Goal: Entertainment & Leisure: Consume media (video, audio)

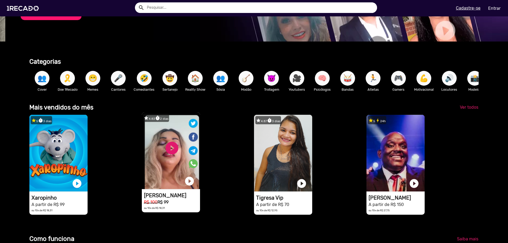
scroll to position [0, 504]
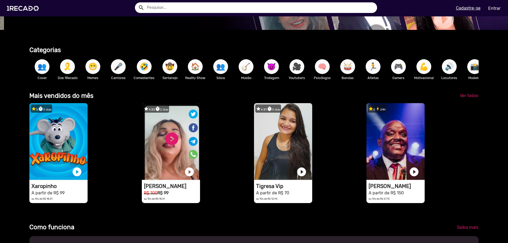
click at [120, 159] on div "star 5 timer 3 dias 1RECADO vídeos dedicados para fãs e empresas play_circle_fi…" at bounding box center [85, 153] width 112 height 105
click at [471, 98] on span "Ver todos" at bounding box center [469, 95] width 19 height 5
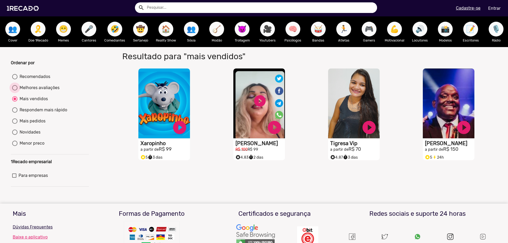
click at [30, 91] on div "Melhores avaliações" at bounding box center [38, 88] width 42 height 6
click at [15, 91] on input "Melhores avaliações" at bounding box center [15, 90] width 0 height 0
radio input "true"
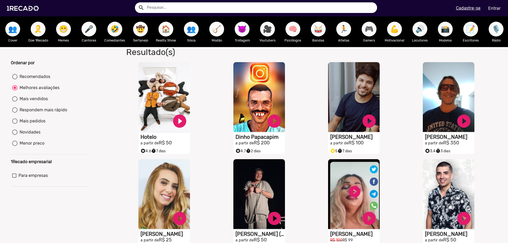
click at [116, 136] on div "Resultado(s) S1RECADO vídeos dedicados para fãs e empresas play_circle_filled H…" at bounding box center [307, 204] width 387 height 314
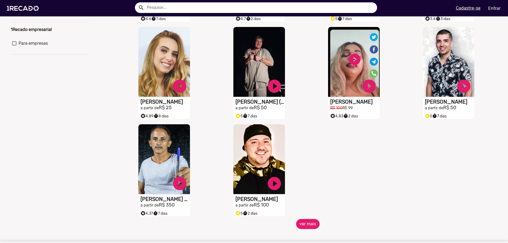
click at [295, 219] on div "S1RECADO vídeos dedicados para fãs e empresas play_circle_filled [PERSON_NAME] …" at bounding box center [260, 170] width 95 height 97
click at [304, 229] on button "ver mais" at bounding box center [308, 224] width 24 height 10
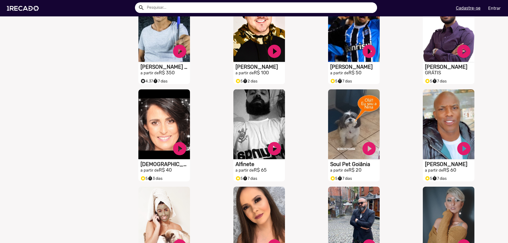
click at [297, 189] on div "S1RECADO vídeos dedicados para fãs e empresas play_circle_filled [PERSON_NAME] …" at bounding box center [260, 232] width 95 height 97
click at [313, 170] on div "S1RECADO vídeos dedicados para fãs e empresas play_circle_filled Soul Pet Goiân…" at bounding box center [355, 135] width 95 height 97
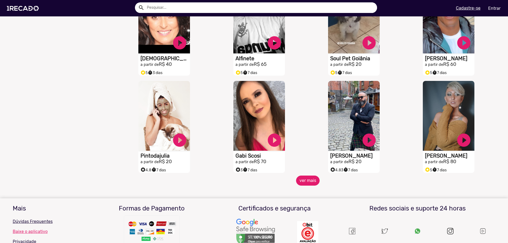
click at [310, 181] on button "ver mais" at bounding box center [308, 181] width 24 height 10
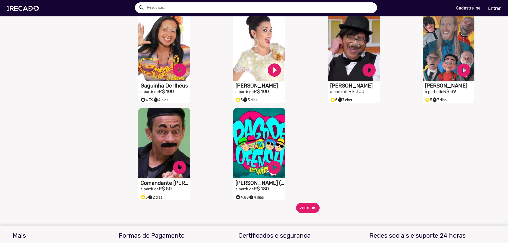
click at [305, 210] on button "ver mais" at bounding box center [308, 208] width 24 height 10
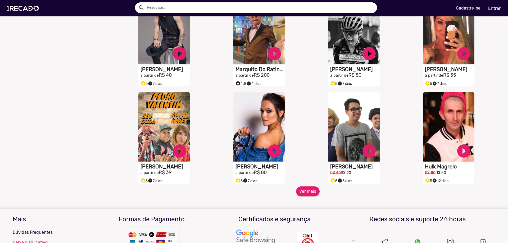
scroll to position [847, 0]
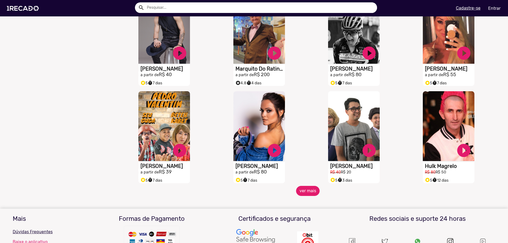
click at [306, 193] on button "ver mais" at bounding box center [308, 191] width 24 height 10
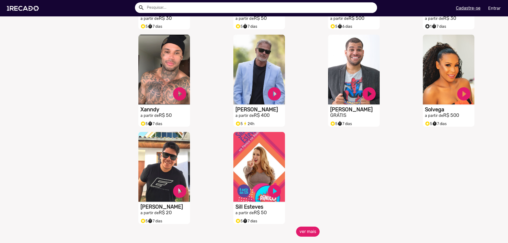
scroll to position [1138, 0]
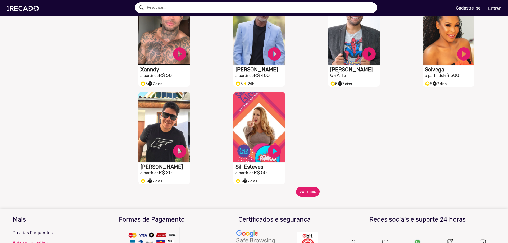
click at [312, 192] on button "ver mais" at bounding box center [308, 192] width 24 height 10
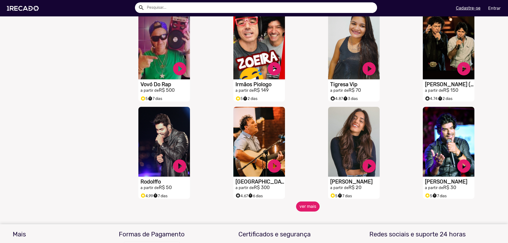
scroll to position [1349, 0]
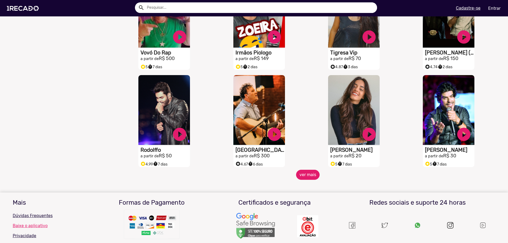
click at [308, 177] on button "ver mais" at bounding box center [308, 175] width 24 height 10
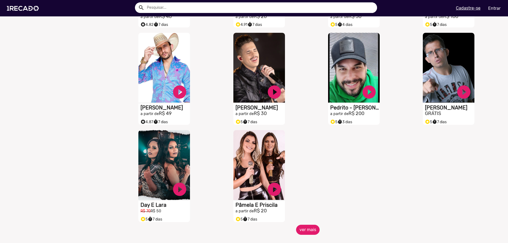
scroll to position [1588, 0]
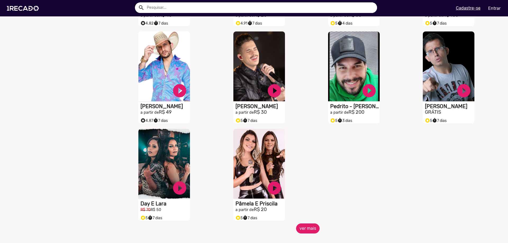
click at [301, 231] on button "ver mais" at bounding box center [308, 229] width 24 height 10
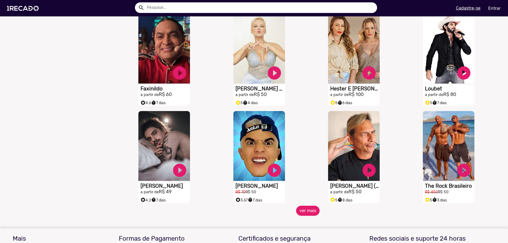
scroll to position [1826, 0]
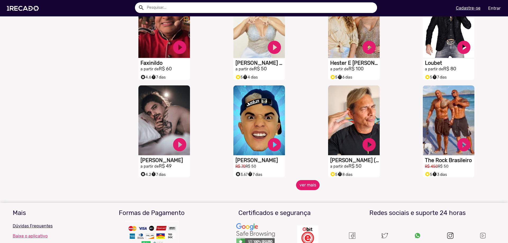
click at [309, 188] on button "ver mais" at bounding box center [308, 185] width 24 height 10
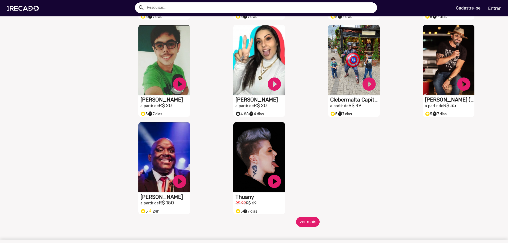
scroll to position [2090, 0]
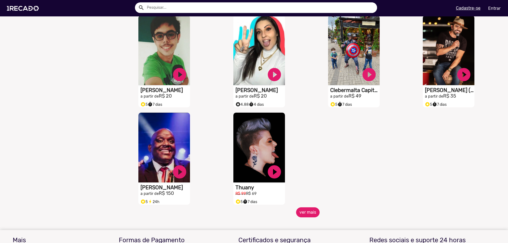
click at [307, 217] on button "ver mais" at bounding box center [308, 212] width 24 height 10
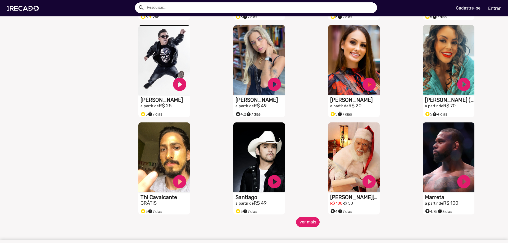
scroll to position [2275, 0]
click at [306, 224] on button "ver mais" at bounding box center [308, 222] width 24 height 10
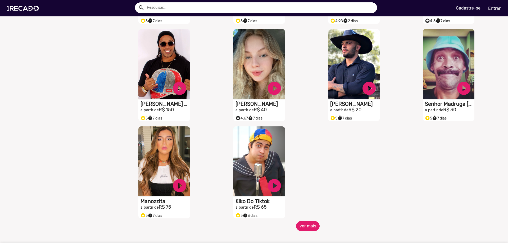
scroll to position [2593, 0]
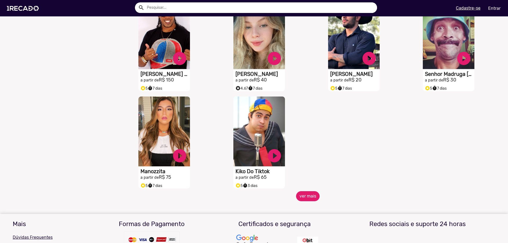
click at [310, 201] on button "ver mais" at bounding box center [308, 196] width 24 height 10
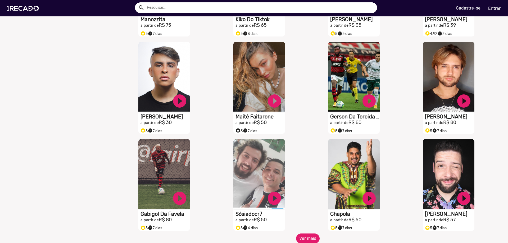
scroll to position [2752, 0]
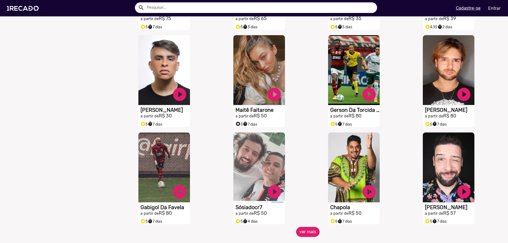
click at [309, 236] on button "ver mais" at bounding box center [308, 232] width 24 height 10
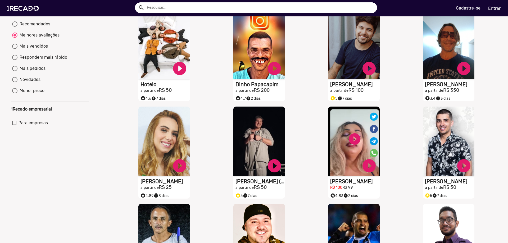
scroll to position [0, 0]
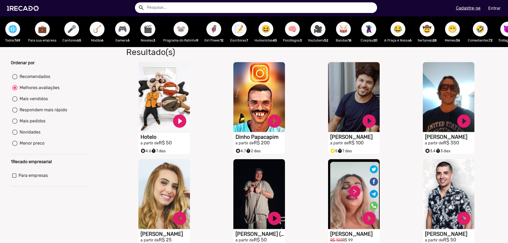
click at [31, 102] on div "Mais vendidos" at bounding box center [32, 99] width 30 height 6
click at [15, 102] on input "Mais vendidos" at bounding box center [15, 102] width 0 height 0
radio input "true"
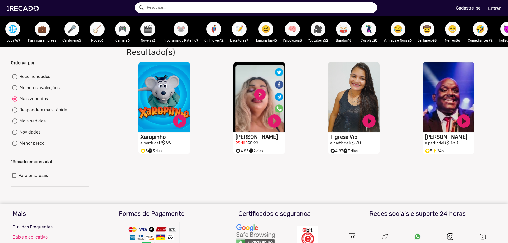
click at [314, 183] on div "Resultado(s) S1RECADO vídeos dedicados para fãs e empresas play_circle_filled X…" at bounding box center [307, 119] width 387 height 144
click at [39, 124] on div "Mais pedidos" at bounding box center [31, 121] width 28 height 6
click at [15, 124] on input "Mais pedidos" at bounding box center [15, 124] width 0 height 0
radio input "true"
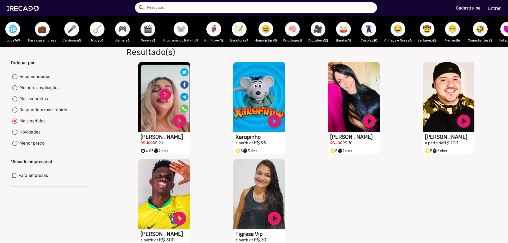
click at [76, 126] on mat-radio-button "Mais pedidos" at bounding box center [49, 122] width 75 height 8
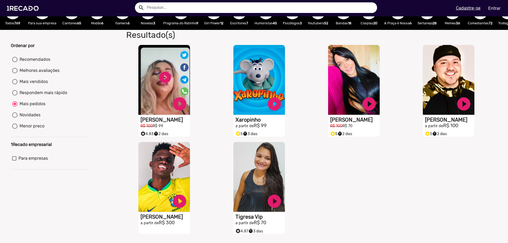
scroll to position [26, 0]
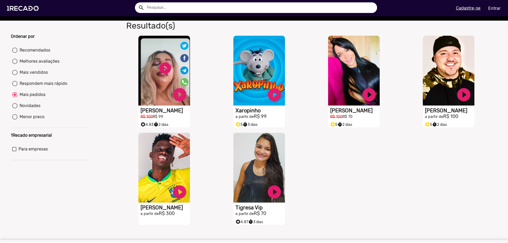
click at [95, 130] on div "Ordenar por Recomendados Melhores avaliações Mais vendidos Respondem mais rápid…" at bounding box center [254, 124] width 516 height 207
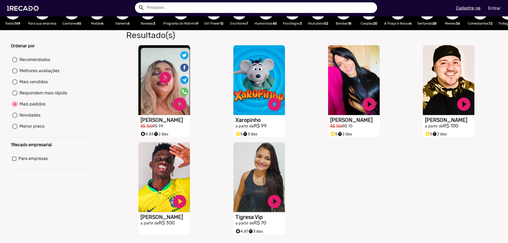
scroll to position [0, 0]
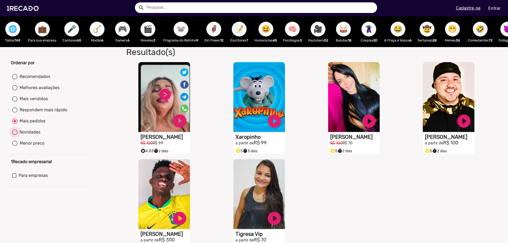
click at [33, 135] on div "Novidades" at bounding box center [28, 132] width 23 height 6
click at [15, 135] on input "Novidades" at bounding box center [15, 135] width 0 height 0
radio input "true"
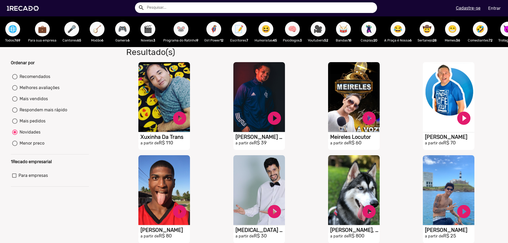
click at [123, 29] on span "🎮" at bounding box center [122, 29] width 9 height 15
radio input "true"
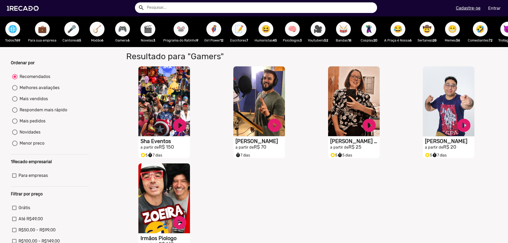
click at [148, 26] on span "🎬" at bounding box center [147, 29] width 9 height 15
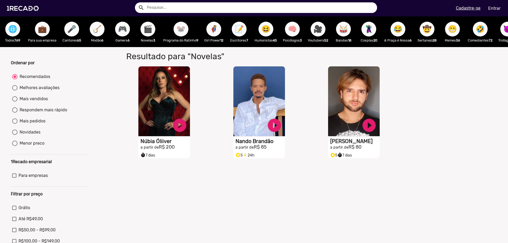
click at [181, 29] on span "🐭" at bounding box center [180, 29] width 9 height 15
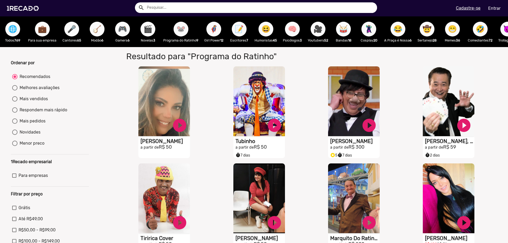
click at [208, 35] on div "🦸‍♀️ Girl Power 12" at bounding box center [213, 31] width 25 height 31
click at [216, 30] on span "🦸‍♀️" at bounding box center [213, 29] width 9 height 15
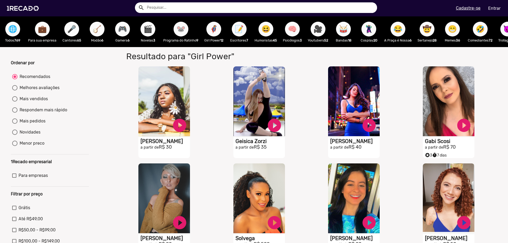
click at [242, 30] on span "📝" at bounding box center [239, 29] width 9 height 15
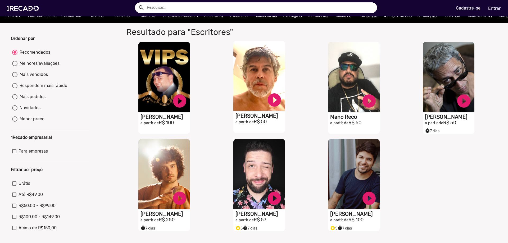
scroll to position [53, 0]
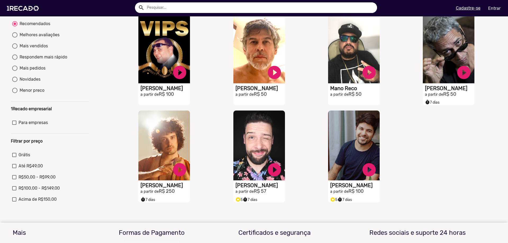
click at [205, 136] on div "S1RECADO vídeos dedicados para fãs e empresas play_circle_filled [PERSON_NAME] …" at bounding box center [165, 156] width 95 height 97
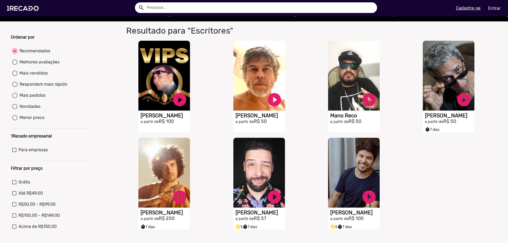
scroll to position [0, 0]
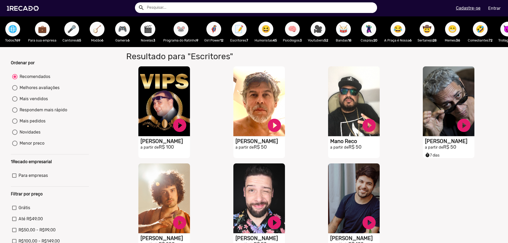
click at [291, 28] on span "🧠" at bounding box center [292, 29] width 9 height 15
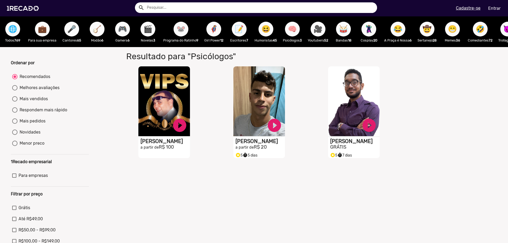
click at [323, 33] on span "🎥" at bounding box center [318, 29] width 9 height 15
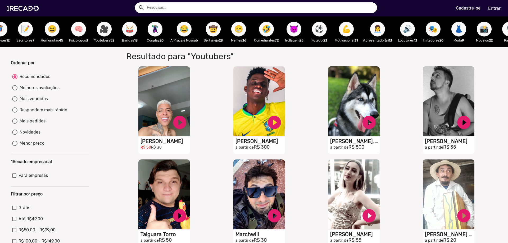
scroll to position [0, 229]
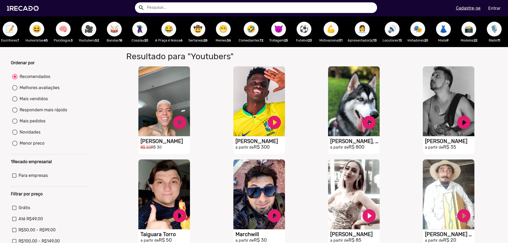
click at [222, 29] on span "😁" at bounding box center [223, 29] width 9 height 15
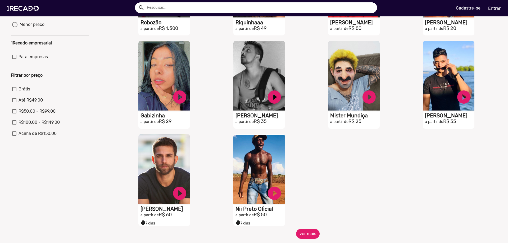
scroll to position [132, 0]
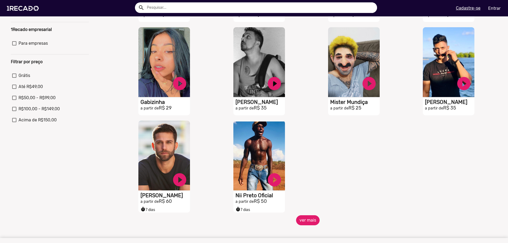
click at [309, 223] on button "ver mais" at bounding box center [308, 220] width 24 height 10
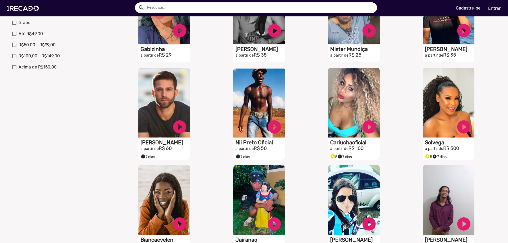
click at [300, 162] on div "S1RECADO vídeos dedicados para fãs e empresas play_circle_filled Nii Preto Ofic…" at bounding box center [260, 113] width 95 height 97
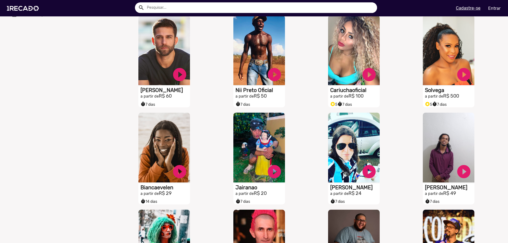
scroll to position [238, 0]
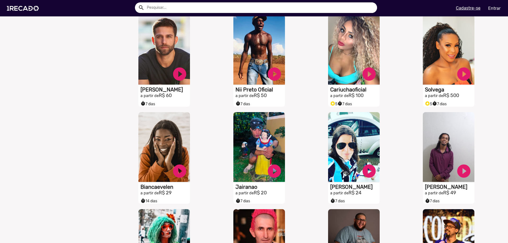
click at [300, 165] on div "S1RECADO vídeos dedicados para fãs e empresas play_circle_filled Jairanao a par…" at bounding box center [260, 158] width 95 height 97
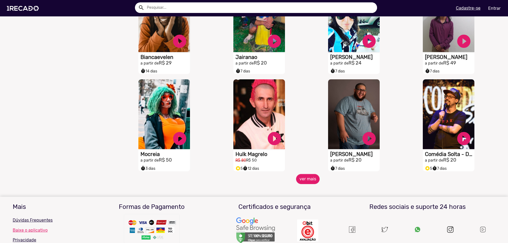
scroll to position [370, 0]
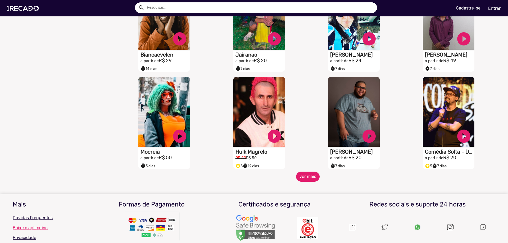
click at [307, 182] on button "ver mais" at bounding box center [308, 177] width 24 height 10
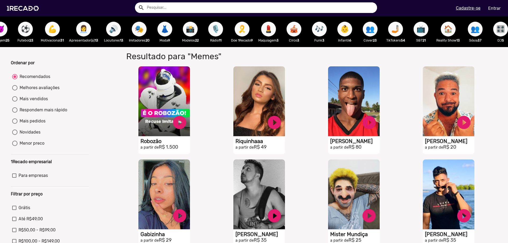
scroll to position [0, 509]
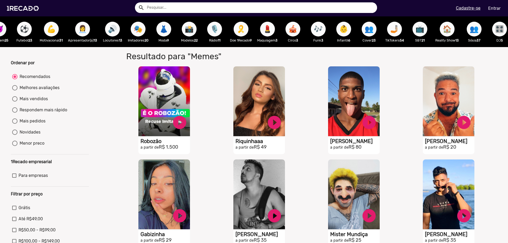
click at [326, 29] on button "🎶" at bounding box center [318, 29] width 15 height 15
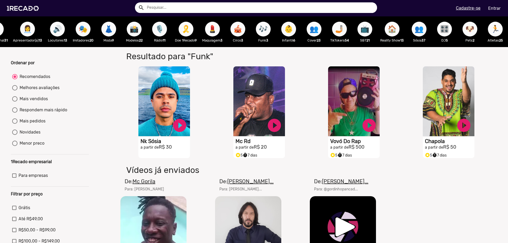
scroll to position [0, 576]
click at [469, 30] on span "🐶" at bounding box center [469, 29] width 9 height 15
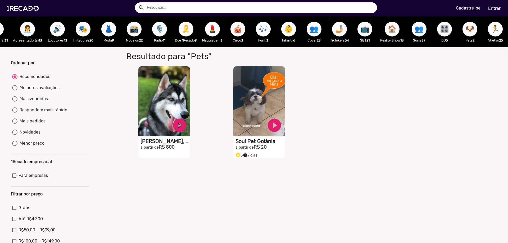
click at [491, 34] on span "🏃" at bounding box center [495, 29] width 9 height 15
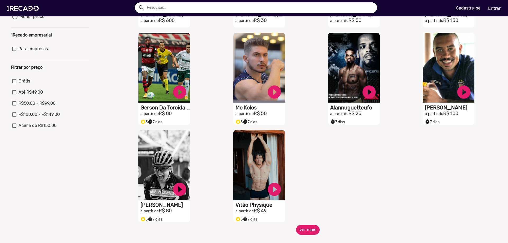
scroll to position [132, 0]
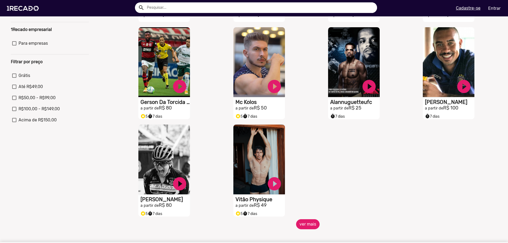
click at [310, 227] on button "ver mais" at bounding box center [308, 224] width 24 height 10
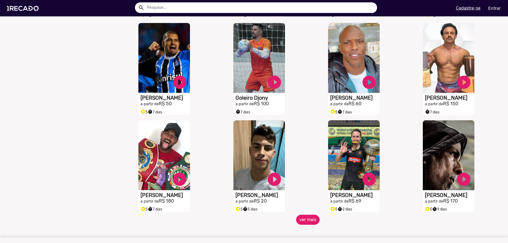
scroll to position [344, 0]
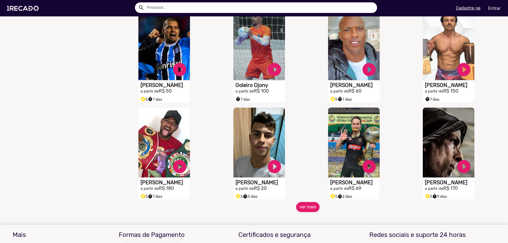
click at [305, 211] on button "ver mais" at bounding box center [308, 207] width 24 height 10
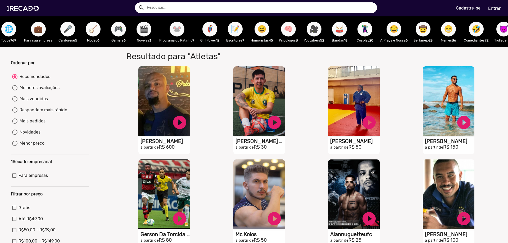
scroll to position [0, 0]
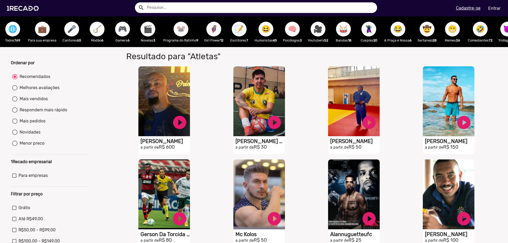
click at [39, 30] on span "💼" at bounding box center [42, 29] width 9 height 15
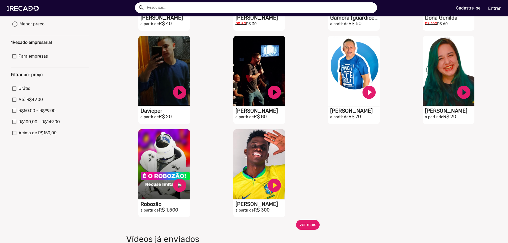
scroll to position [132, 0]
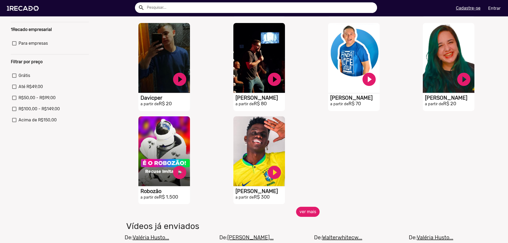
click at [301, 216] on button "ver mais" at bounding box center [308, 212] width 24 height 10
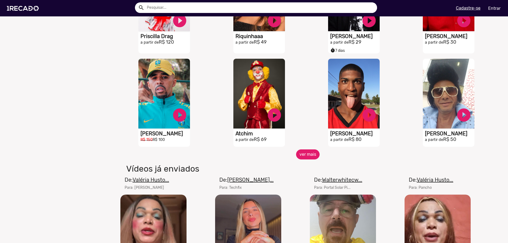
scroll to position [450, 0]
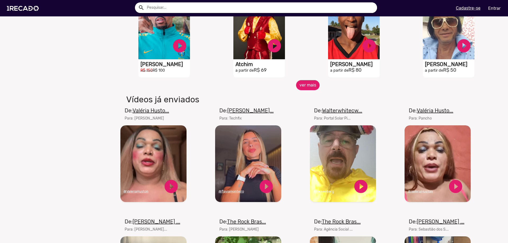
click at [79, 138] on div "Ordenar por Recomendados Melhores avaliações Mais vendidos Respondem mais rápid…" at bounding box center [50, 30] width 86 height 840
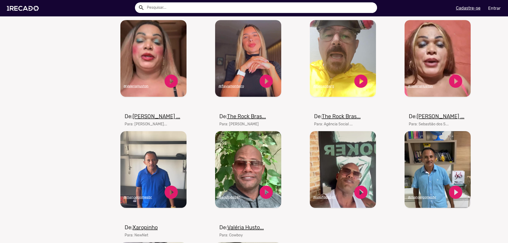
scroll to position [556, 0]
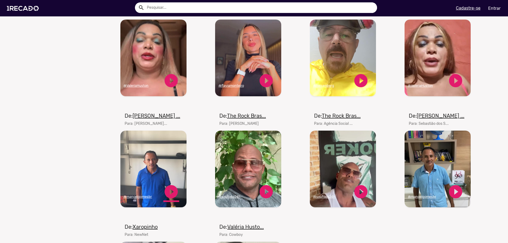
click at [166, 192] on link "play_circle_filled" at bounding box center [171, 192] width 16 height 16
click at [137, 199] on u "@manoelgomesbr" at bounding box center [138, 197] width 28 height 4
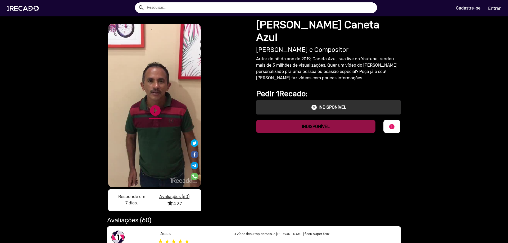
click at [158, 110] on link "play_circle_filled" at bounding box center [155, 110] width 13 height 13
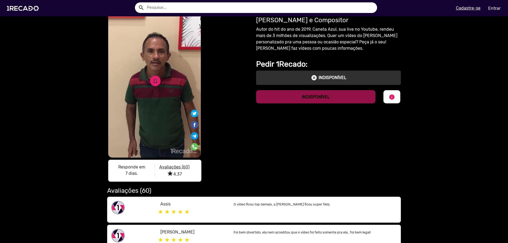
scroll to position [79, 0]
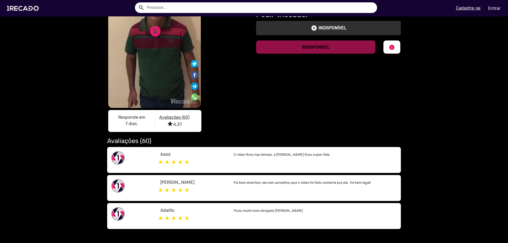
click at [262, 133] on div "[PERSON_NAME] Caneta Azul Cantor e Compositor Autor do hit do ano de 2019, Cane…" at bounding box center [329, 36] width 151 height 198
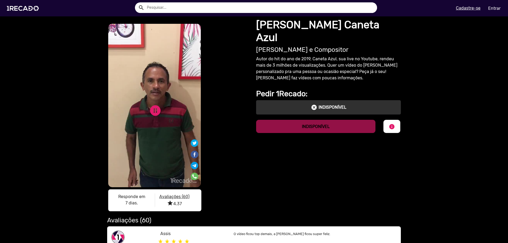
click at [214, 82] on div "S1RECADO vídeos dedicados para fãs e empresas S1RECADO vídeos dedicados para fã…" at bounding box center [178, 119] width 143 height 192
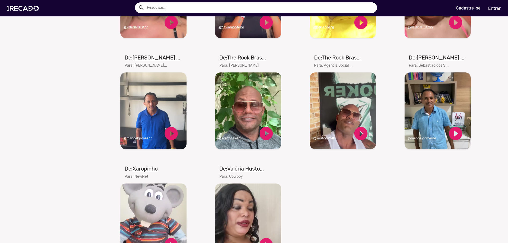
scroll to position [476, 0]
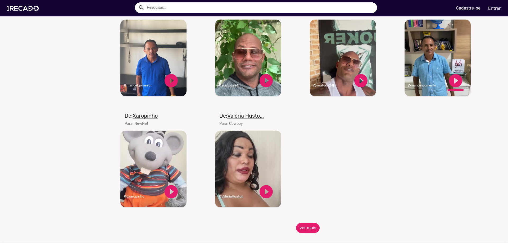
click at [453, 85] on link "play_circle_filled" at bounding box center [456, 81] width 16 height 16
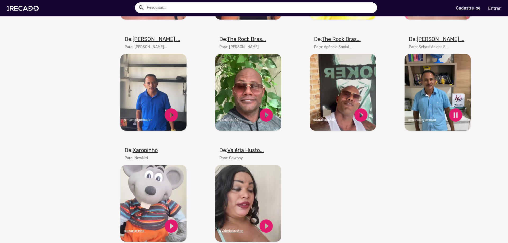
scroll to position [397, 0]
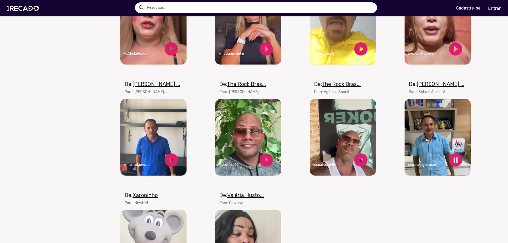
click at [420, 143] on video "Seu navegador não reproduz vídeo em HTML5" at bounding box center [438, 137] width 66 height 77
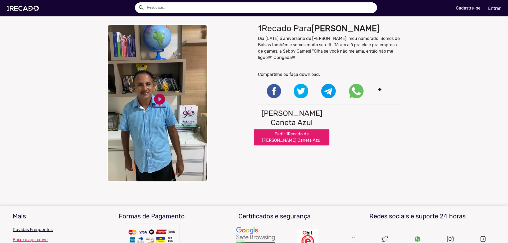
click at [154, 95] on link "play_circle_filled" at bounding box center [159, 99] width 13 height 13
click at [398, 169] on div "1Recado Para [PERSON_NAME] Dia [DATE] é aniversário de [PERSON_NAME], meu namor…" at bounding box center [329, 103] width 151 height 164
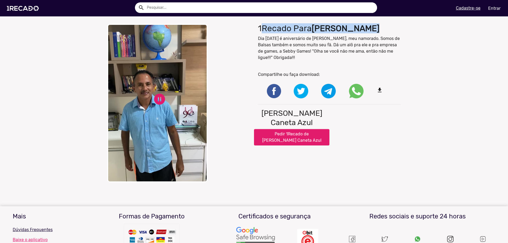
drag, startPoint x: 370, startPoint y: 64, endPoint x: 255, endPoint y: 29, distance: 120.3
click at [255, 29] on div "1Recado Para [PERSON_NAME] Dia [DATE] é aniversário de [PERSON_NAME], meu namor…" at bounding box center [329, 103] width 151 height 164
drag, startPoint x: 255, startPoint y: 29, endPoint x: 321, endPoint y: 56, distance: 71.3
click at [321, 56] on div "1Recado Para [PERSON_NAME] Dia [DATE] é aniversário de [PERSON_NAME], meu namor…" at bounding box center [329, 103] width 151 height 164
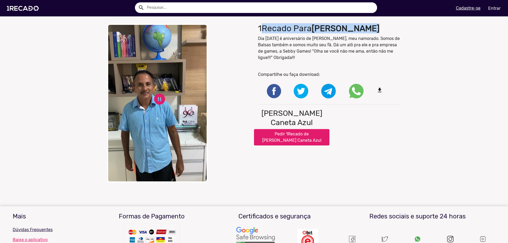
click at [321, 56] on p "Dia [DATE] é aniversário de [PERSON_NAME], meu namorado. Somos de Balsas também…" at bounding box center [329, 47] width 143 height 25
drag, startPoint x: 321, startPoint y: 56, endPoint x: 261, endPoint y: 25, distance: 67.1
click at [261, 25] on div "1Recado Para [PERSON_NAME] Dia [DATE] é aniversário de [PERSON_NAME], meu namor…" at bounding box center [329, 103] width 151 height 164
click at [261, 25] on h1 "1Recado Para [PERSON_NAME]" at bounding box center [329, 28] width 143 height 10
drag, startPoint x: 261, startPoint y: 25, endPoint x: 325, endPoint y: 58, distance: 71.4
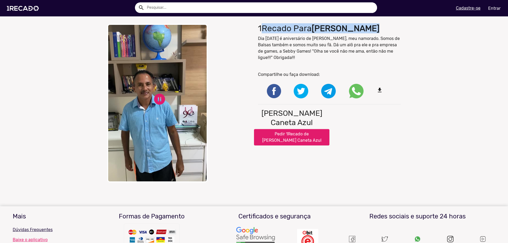
click at [325, 58] on div "1Recado Para [PERSON_NAME] Dia [DATE] é aniversário de [PERSON_NAME], meu namor…" at bounding box center [329, 103] width 151 height 164
click at [325, 58] on p "Dia [DATE] é aniversário de [PERSON_NAME], meu namorado. Somos de Balsas também…" at bounding box center [329, 47] width 143 height 25
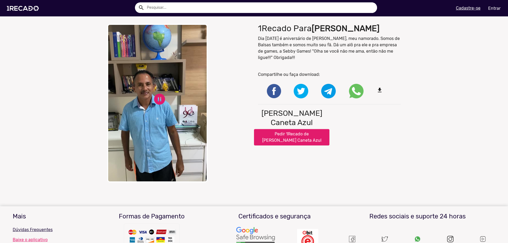
click at [53, 160] on div "close Your browser does not support HTML5 video. pause_circle pause_circle 1Rec…" at bounding box center [254, 103] width 508 height 164
